Goal: Task Accomplishment & Management: Manage account settings

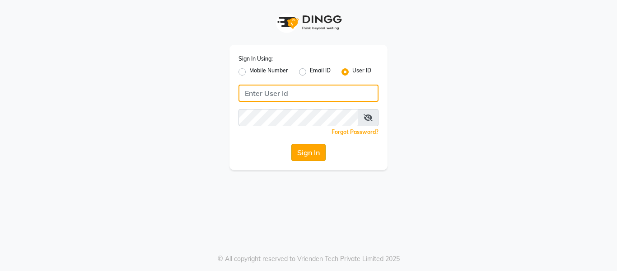
type input "casabarbato"
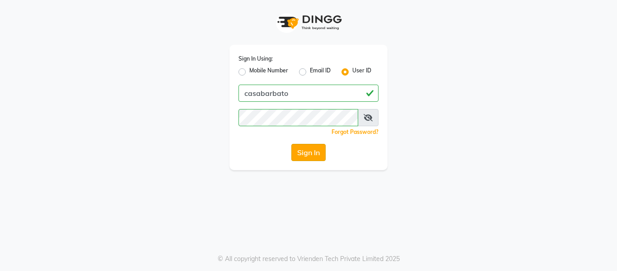
click at [307, 153] on button "Sign In" at bounding box center [308, 152] width 34 height 17
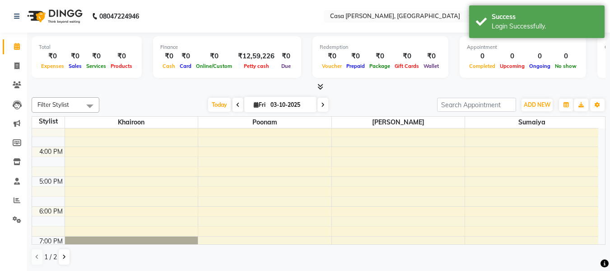
scroll to position [199, 0]
